Goal: Task Accomplishment & Management: Manage account settings

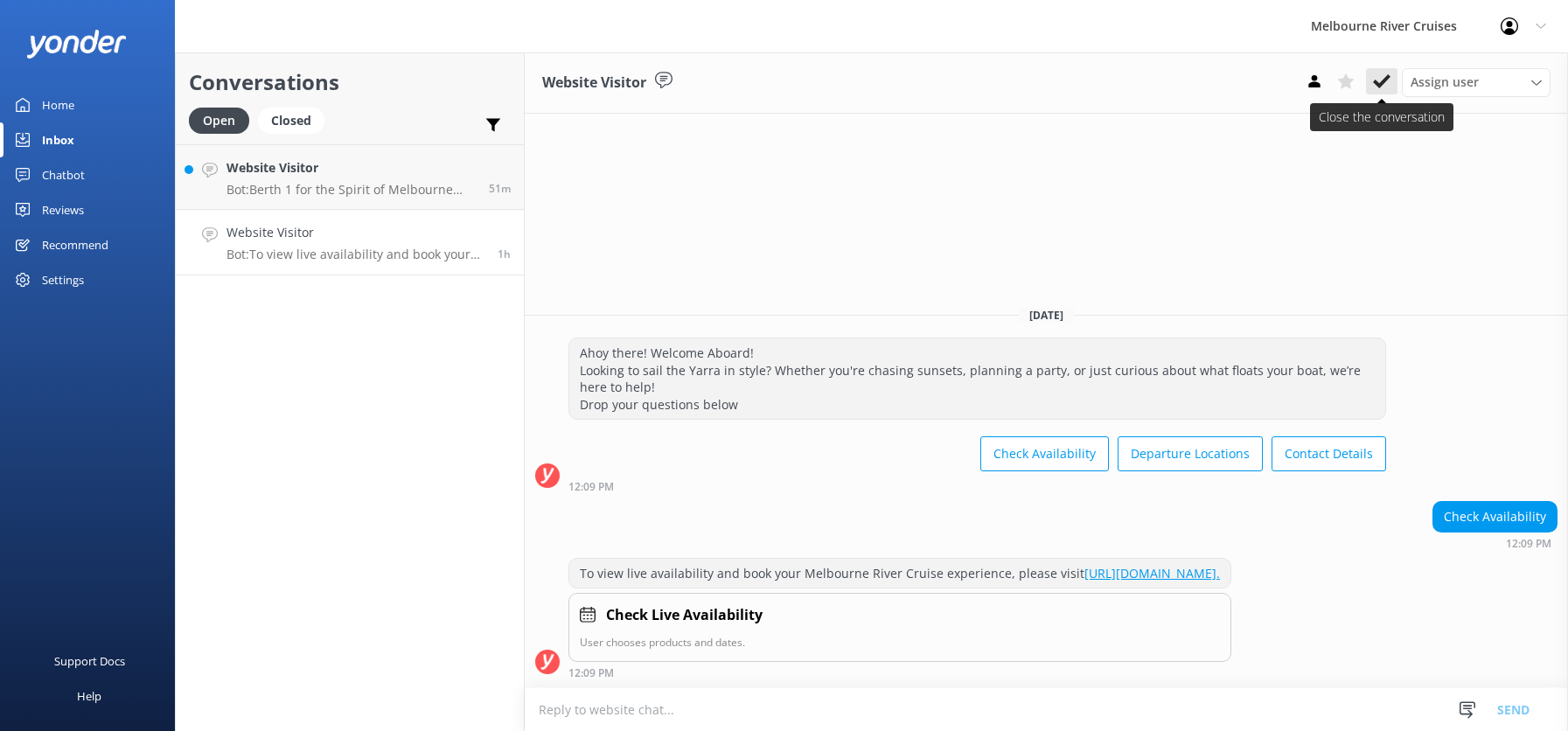
click at [1378, 83] on icon at bounding box center [1381, 82] width 18 height 18
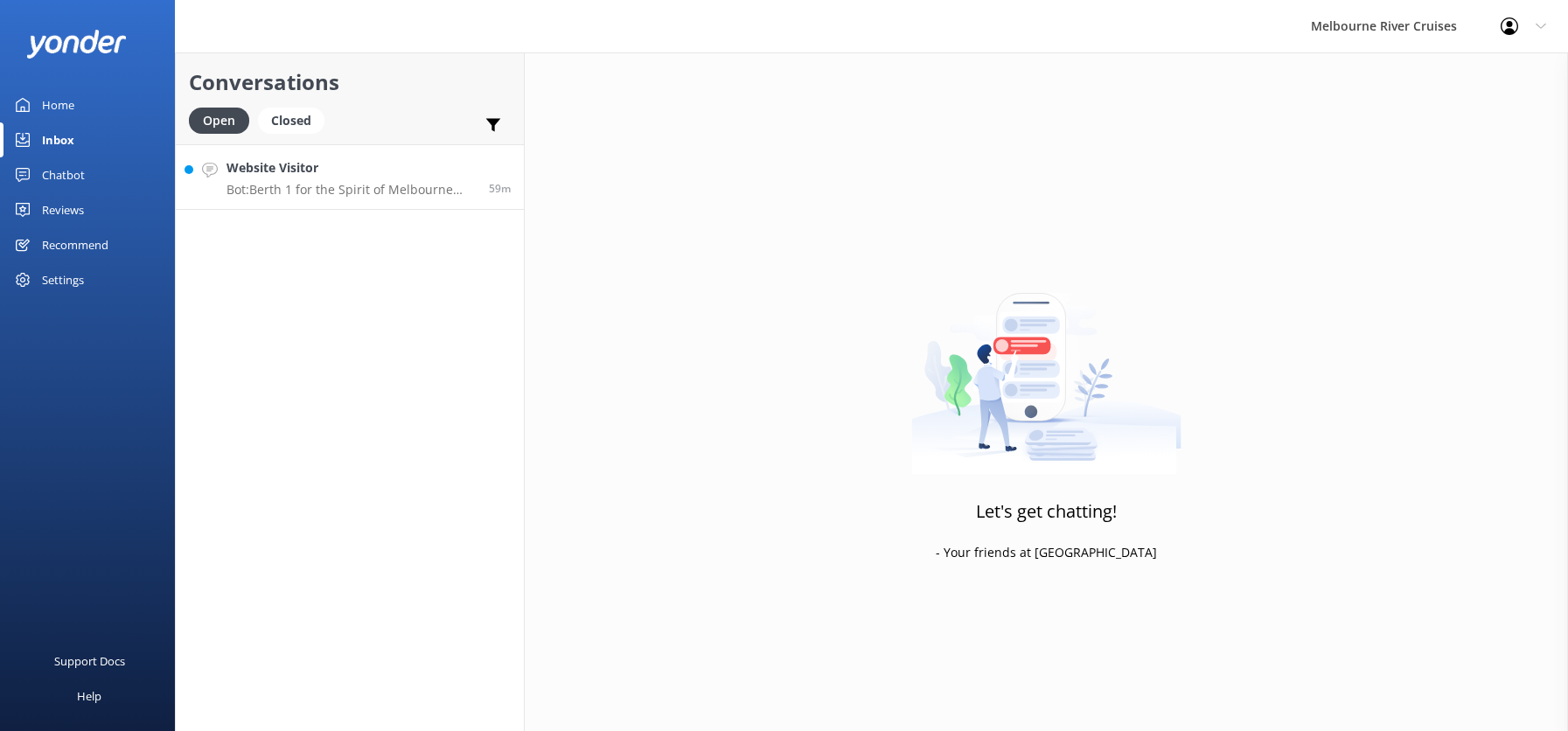
click at [287, 189] on p "Bot: Berth 1 for the Spirit of Melbourne Dinner Cruise is located at [GEOGRAPHI…" at bounding box center [351, 190] width 250 height 16
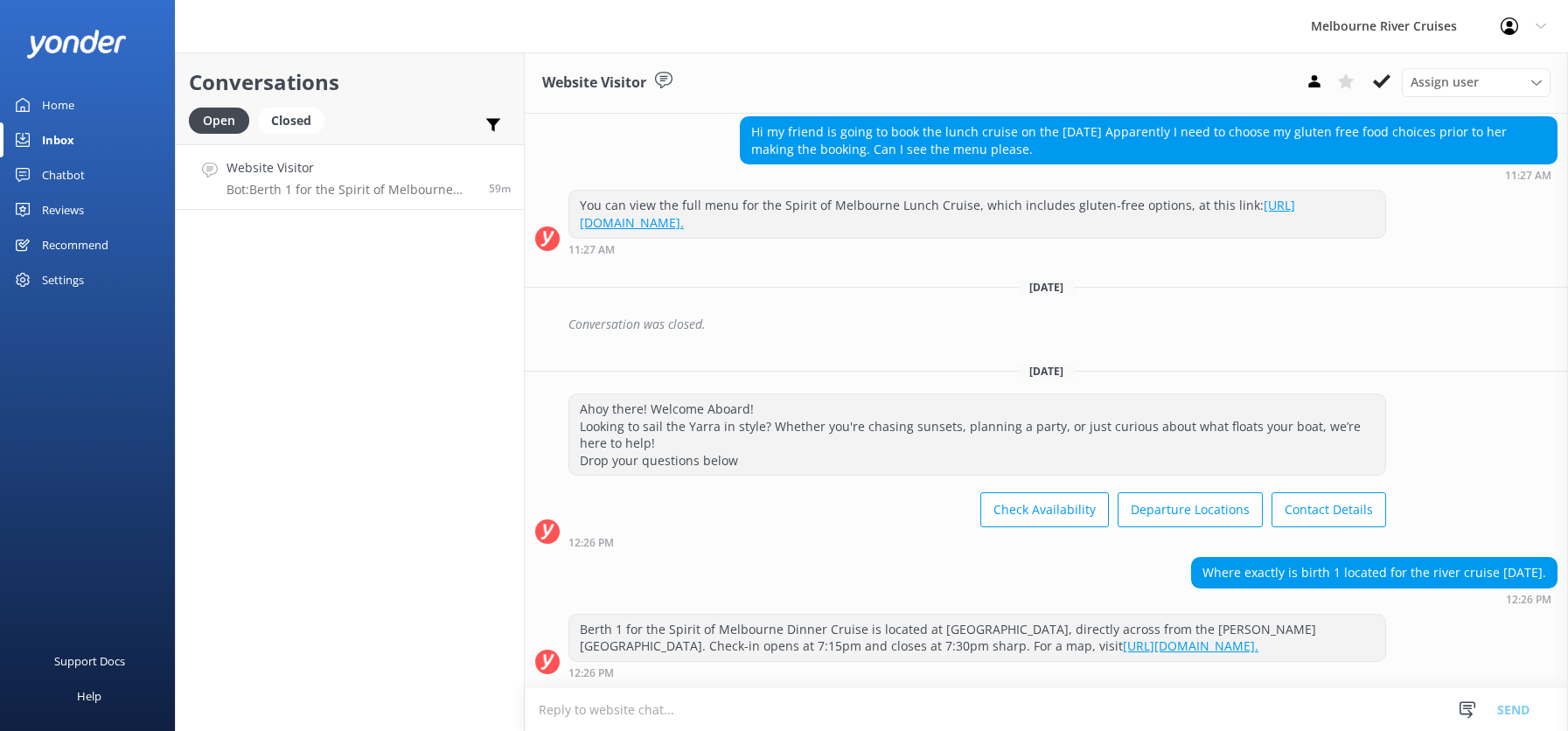
scroll to position [674, 0]
click at [280, 117] on div "Closed" at bounding box center [292, 120] width 67 height 27
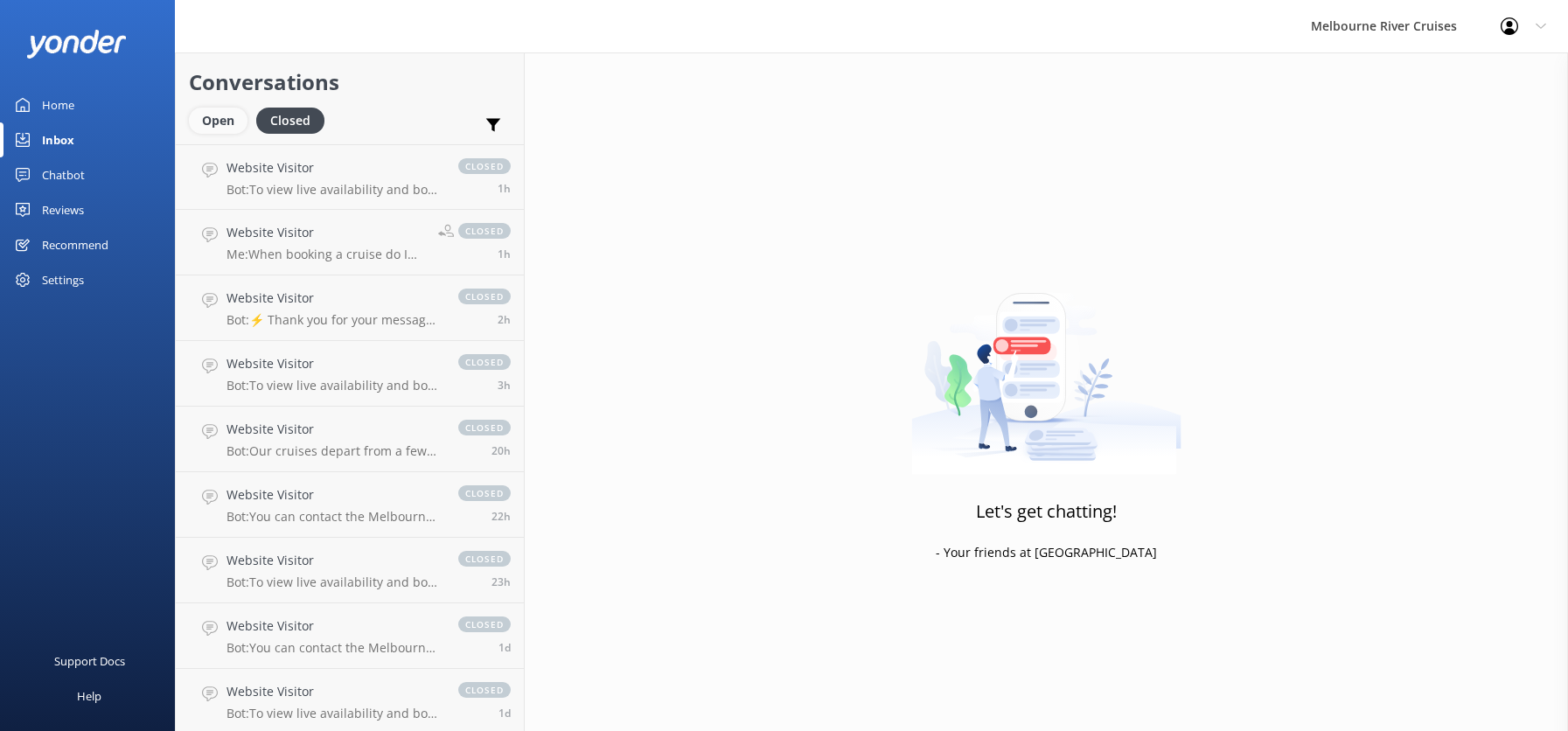
click at [207, 122] on div "Open" at bounding box center [218, 120] width 59 height 27
